Goal: Information Seeking & Learning: Check status

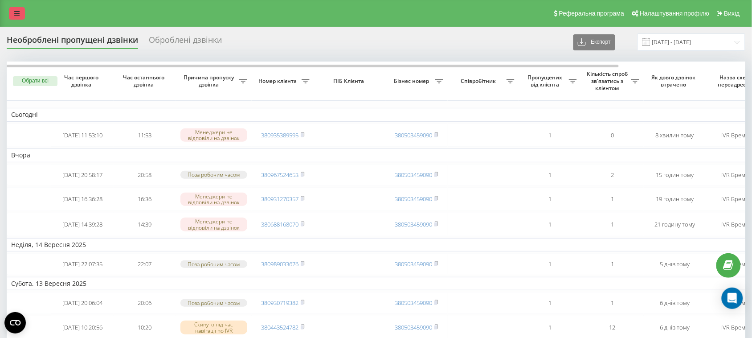
click at [19, 10] on icon at bounding box center [16, 13] width 5 height 6
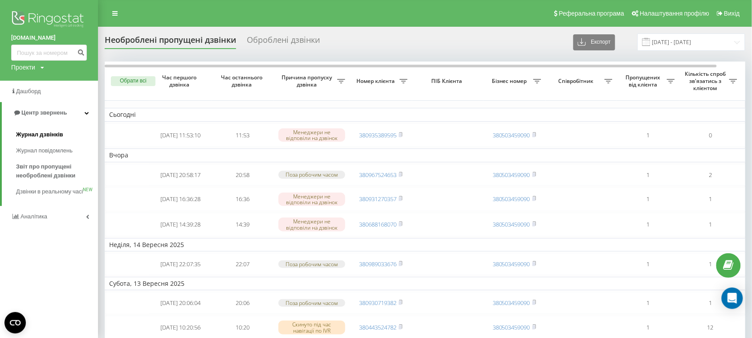
click at [53, 132] on span "Журнал дзвінків" at bounding box center [39, 134] width 47 height 9
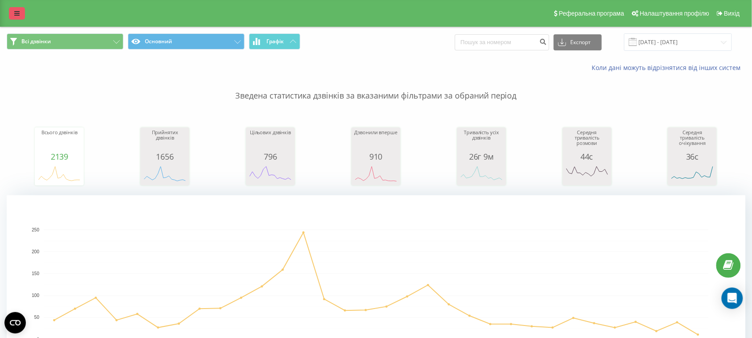
click at [17, 9] on link at bounding box center [17, 13] width 16 height 12
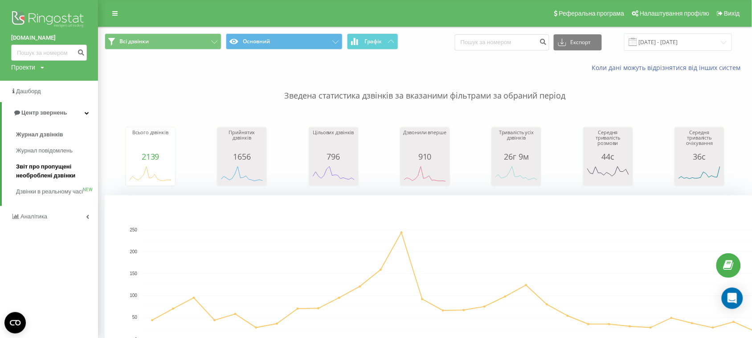
click at [54, 171] on span "Звіт про пропущені необроблені дзвінки" at bounding box center [55, 171] width 78 height 18
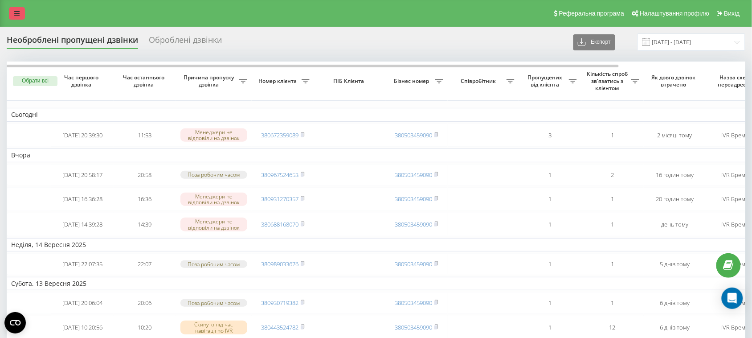
click at [20, 19] on link at bounding box center [17, 13] width 16 height 12
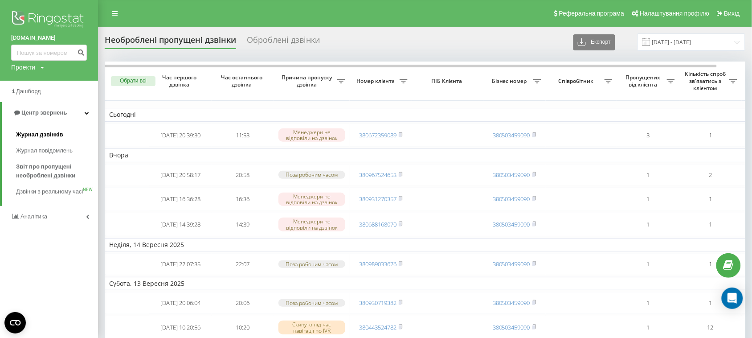
click at [49, 132] on span "Журнал дзвінків" at bounding box center [39, 134] width 47 height 9
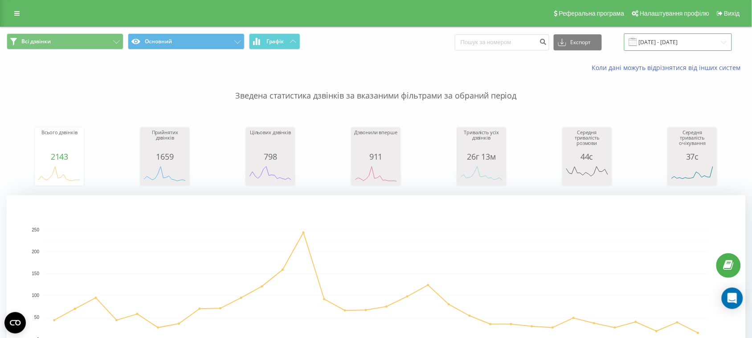
click at [681, 45] on input "[DATE] - [DATE]" at bounding box center [678, 41] width 108 height 17
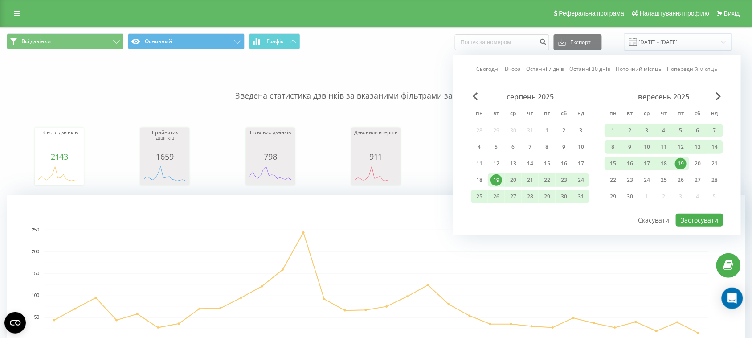
click at [683, 159] on div "19" at bounding box center [681, 164] width 12 height 12
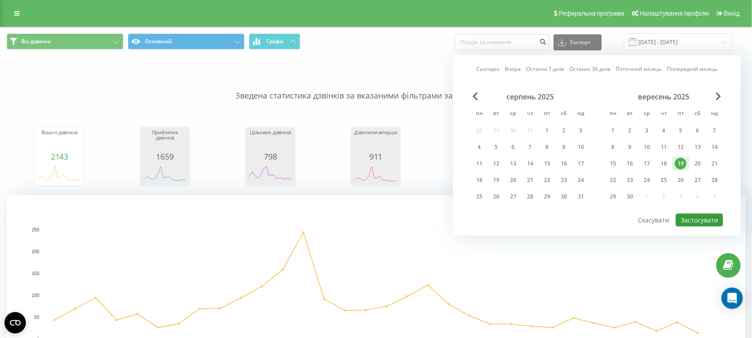
click at [705, 221] on button "Застосувати" at bounding box center [699, 219] width 47 height 13
type input "19.09.2025 - 19.09.2025"
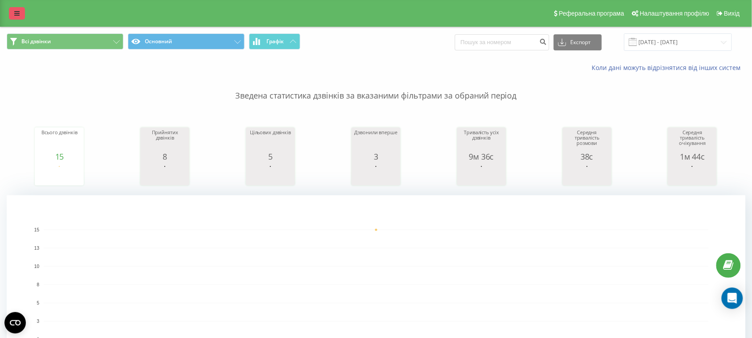
click at [17, 9] on link at bounding box center [17, 13] width 16 height 12
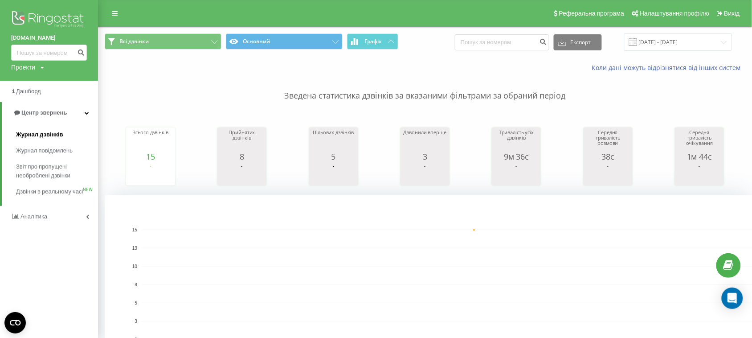
click at [47, 135] on span "Журнал дзвінків" at bounding box center [39, 134] width 47 height 9
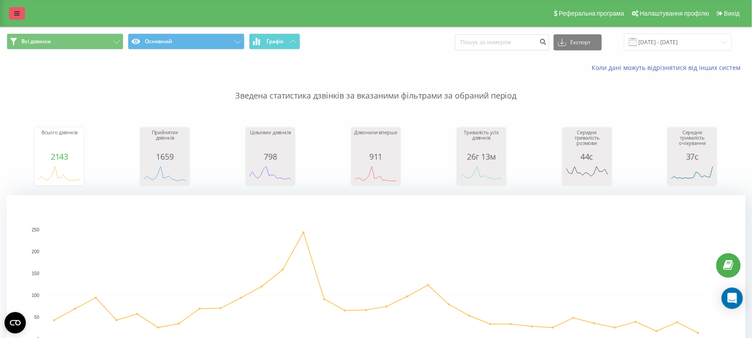
click at [17, 7] on link at bounding box center [17, 13] width 16 height 12
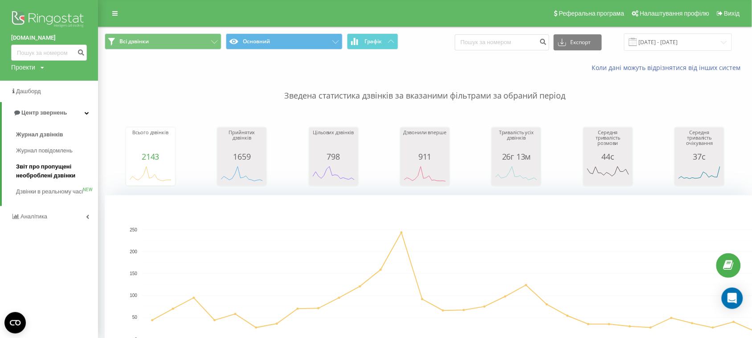
click at [52, 164] on span "Звіт про пропущені необроблені дзвінки" at bounding box center [55, 171] width 78 height 18
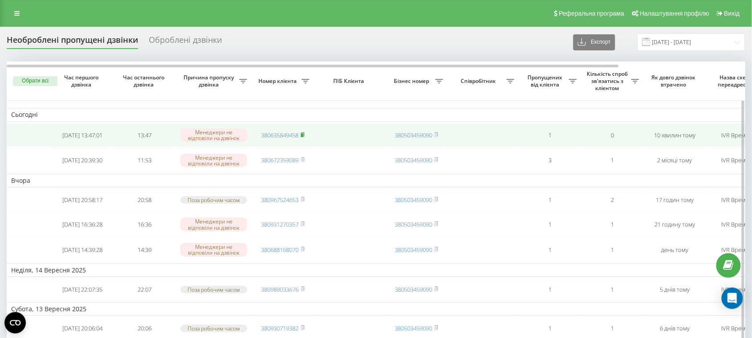
click at [303, 136] on icon at bounding box center [302, 134] width 3 height 4
